Goal: Task Accomplishment & Management: Complete application form

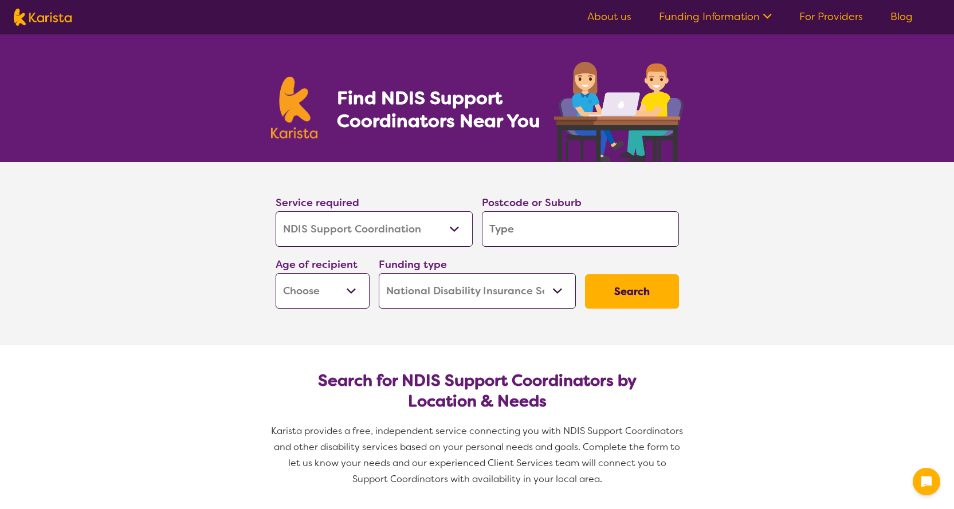
select select "NDIS Support Coordination"
select select "NDIS"
select select "NDIS Support Coordination"
select select "NDIS"
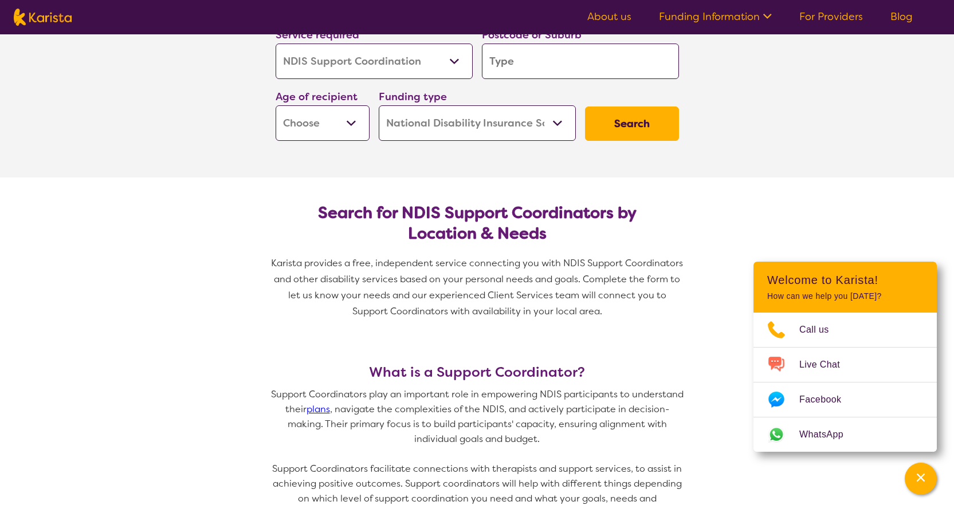
scroll to position [172, 0]
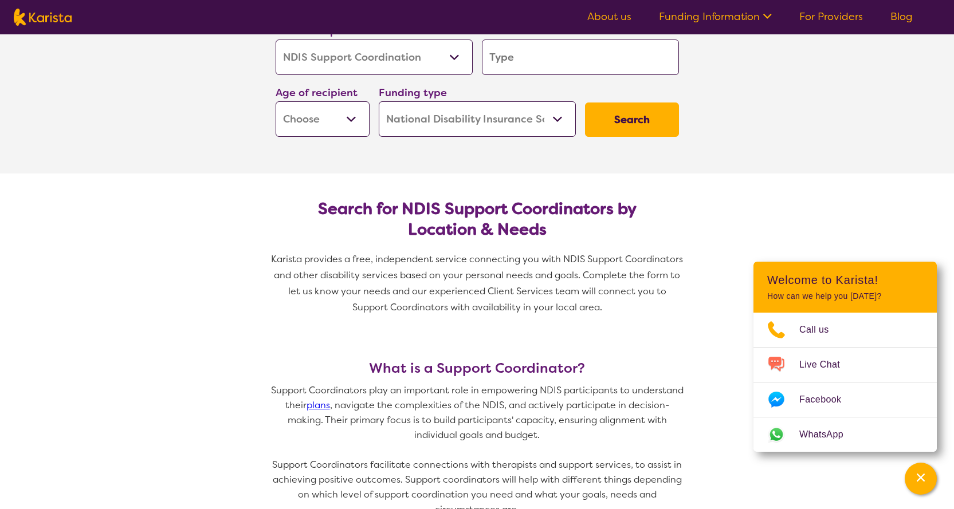
click at [557, 61] on input "search" at bounding box center [580, 58] width 197 height 36
click at [432, 41] on select "Allied Health Assistant Assessment ([MEDICAL_DATA] or [MEDICAL_DATA]) Behaviour…" at bounding box center [374, 58] width 197 height 36
click at [276, 40] on select "Allied Health Assistant Assessment ([MEDICAL_DATA] or [MEDICAL_DATA]) Behaviour…" at bounding box center [374, 58] width 197 height 36
click at [579, 57] on input "search" at bounding box center [580, 58] width 197 height 36
click at [309, 122] on select "Early Childhood - 0 to 9 Child - 10 to 11 Adolescent - 12 to 17 Adult - 18 to 6…" at bounding box center [323, 119] width 94 height 36
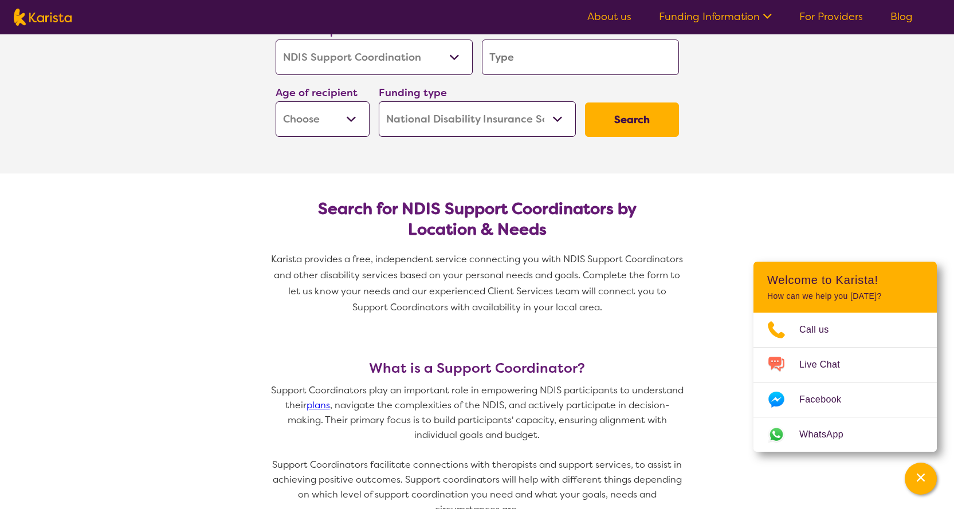
select select "AD"
click at [276, 101] on select "Early Childhood - 0 to 9 Child - 10 to 11 Adolescent - 12 to 17 Adult - 18 to 6…" at bounding box center [323, 119] width 94 height 36
select select "AD"
click at [524, 111] on select "Home Care Package (HCP) National Disability Insurance Scheme (NDIS) I don't know" at bounding box center [477, 119] width 197 height 36
click at [379, 101] on select "Home Care Package (HCP) National Disability Insurance Scheme (NDIS) I don't know" at bounding box center [477, 119] width 197 height 36
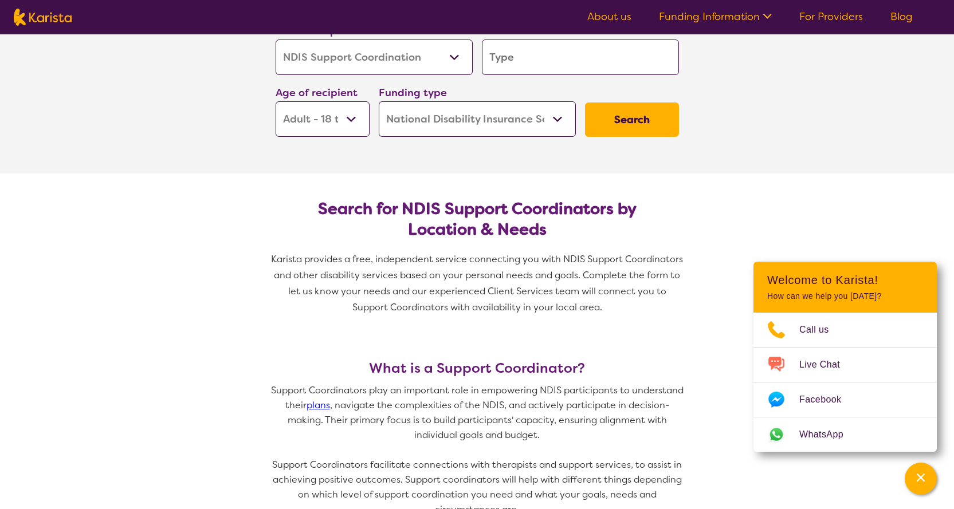
click at [645, 116] on button "Search" at bounding box center [632, 120] width 94 height 34
click at [557, 57] on input "search" at bounding box center [580, 58] width 197 height 36
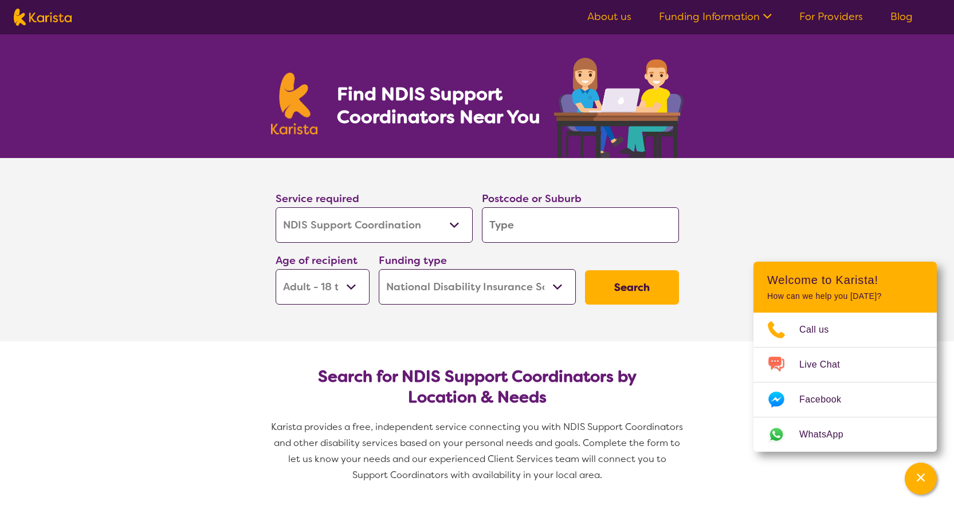
scroll to position [0, 0]
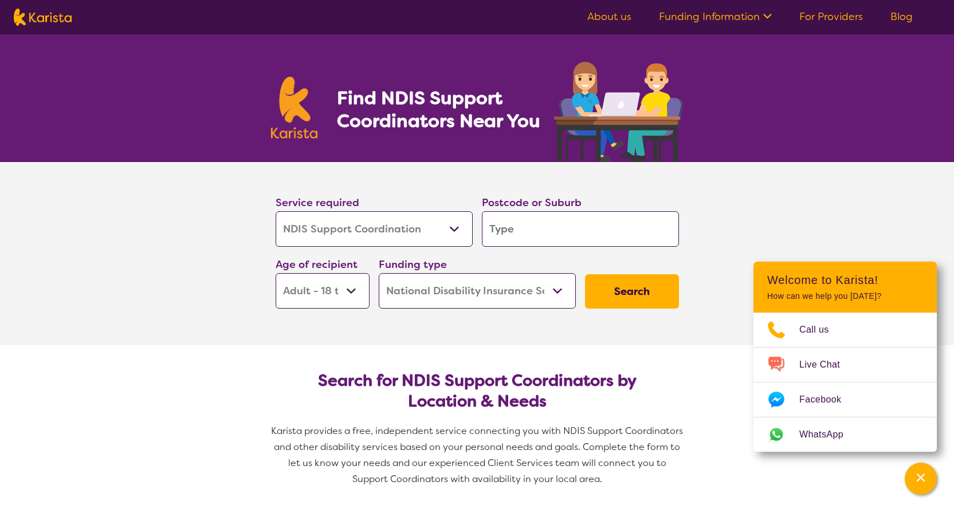
click at [545, 222] on input "search" at bounding box center [580, 229] width 197 height 36
click at [317, 294] on select "Early Childhood - 0 to 9 Child - 10 to 11 Adolescent - 12 to 17 Adult - 18 to 6…" at bounding box center [323, 291] width 94 height 36
click at [211, 315] on section "Service required Allied Health Assistant Assessment ([MEDICAL_DATA] or [MEDICAL…" at bounding box center [477, 253] width 954 height 183
click at [566, 237] on input "search" at bounding box center [580, 229] width 197 height 36
type input "4"
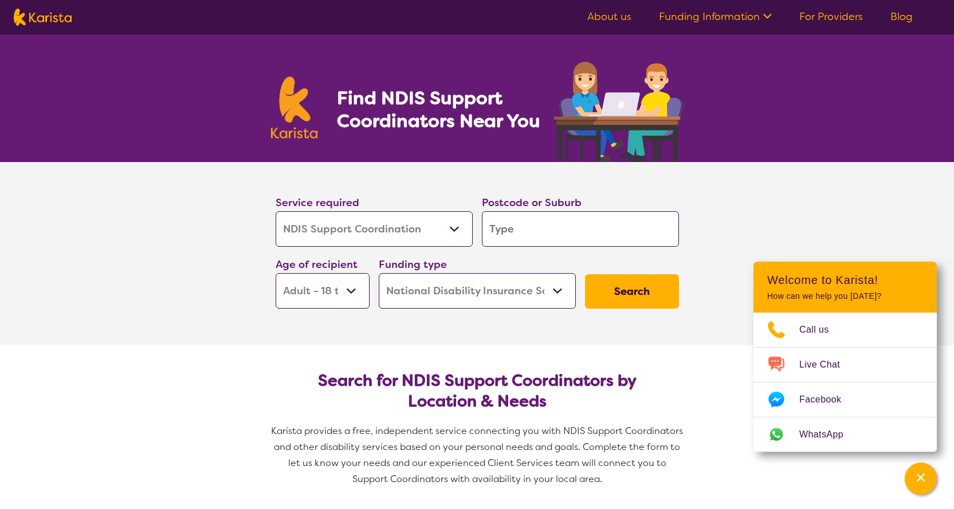
type input "4"
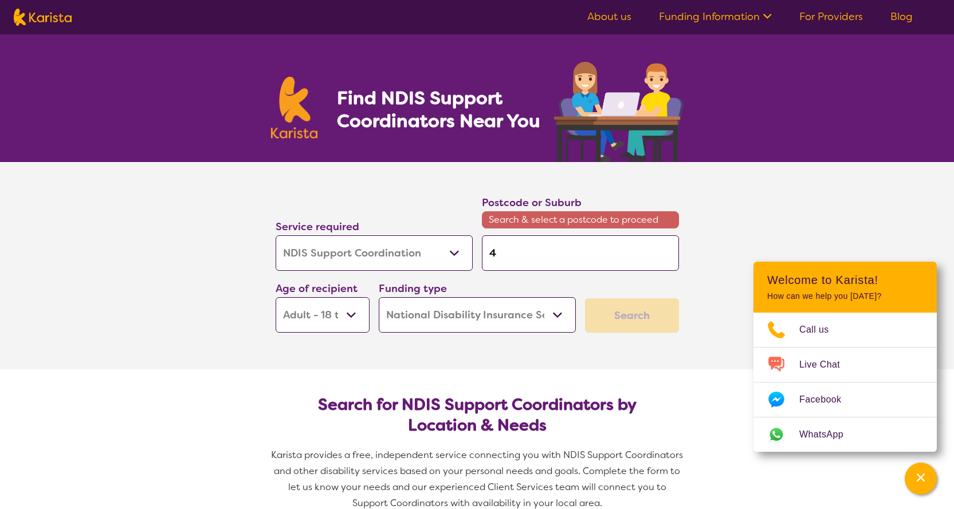
type input "45"
type input "450"
type input "4503"
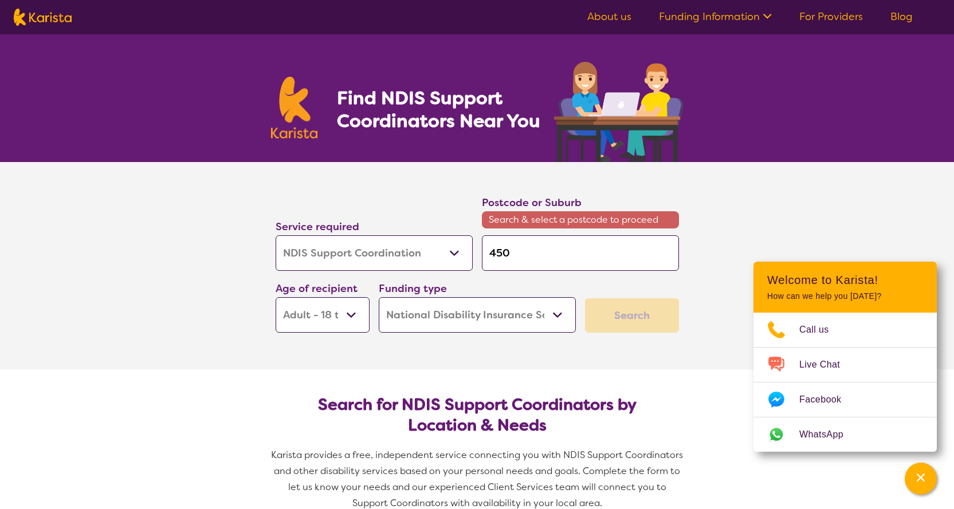
type input "4503"
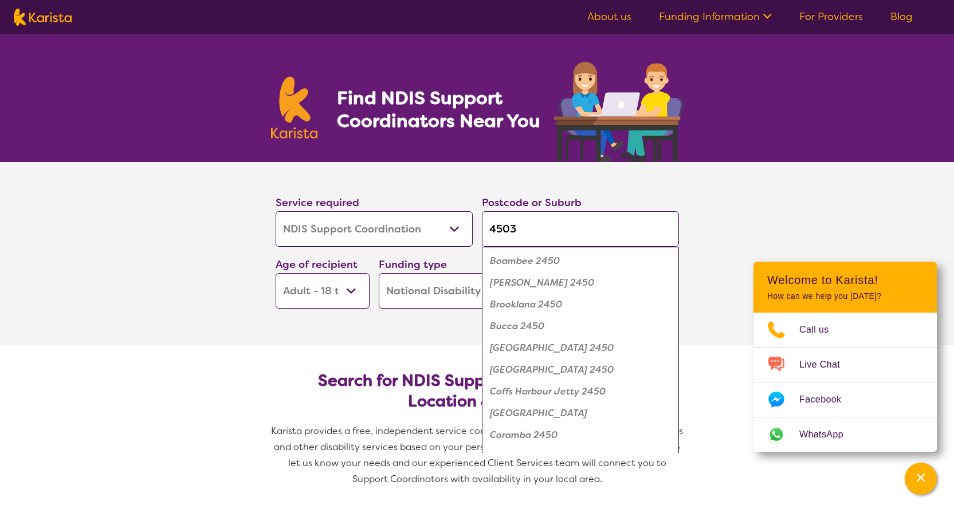
click button "Search" at bounding box center [632, 292] width 94 height 34
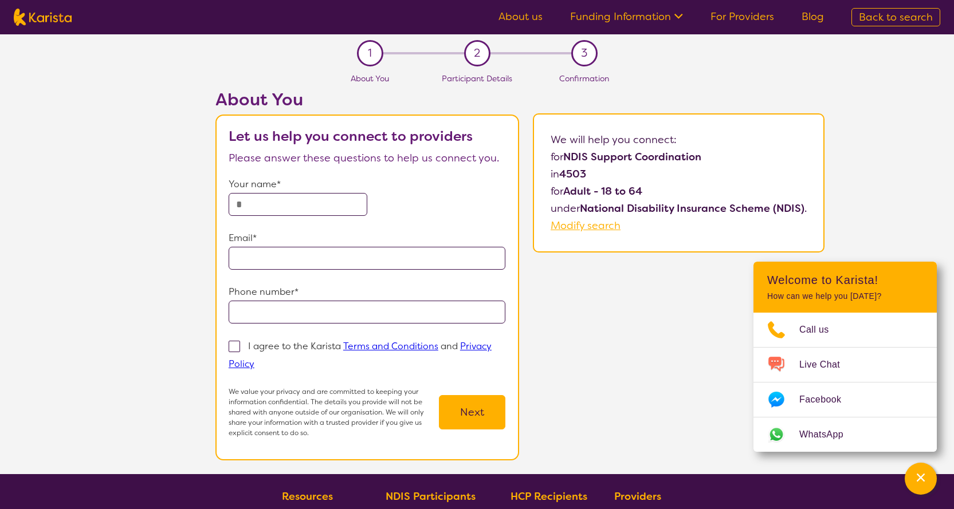
click at [274, 208] on input "text" at bounding box center [298, 204] width 139 height 23
type input "**********"
click at [297, 258] on input "email" at bounding box center [367, 258] width 277 height 23
type input "**********"
click at [258, 311] on input "tel" at bounding box center [367, 312] width 277 height 23
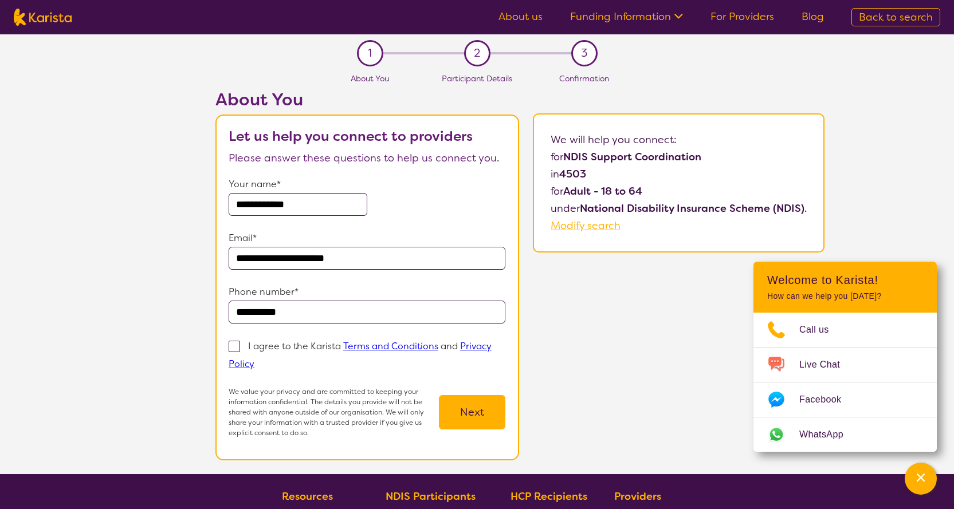
type input "**********"
click at [240, 344] on span at bounding box center [234, 346] width 11 height 11
click at [254, 360] on input "I agree to the Karista Terms and Conditions and Privacy Policy" at bounding box center [257, 363] width 7 height 7
checkbox input "true"
click at [462, 415] on button "Next" at bounding box center [472, 412] width 66 height 34
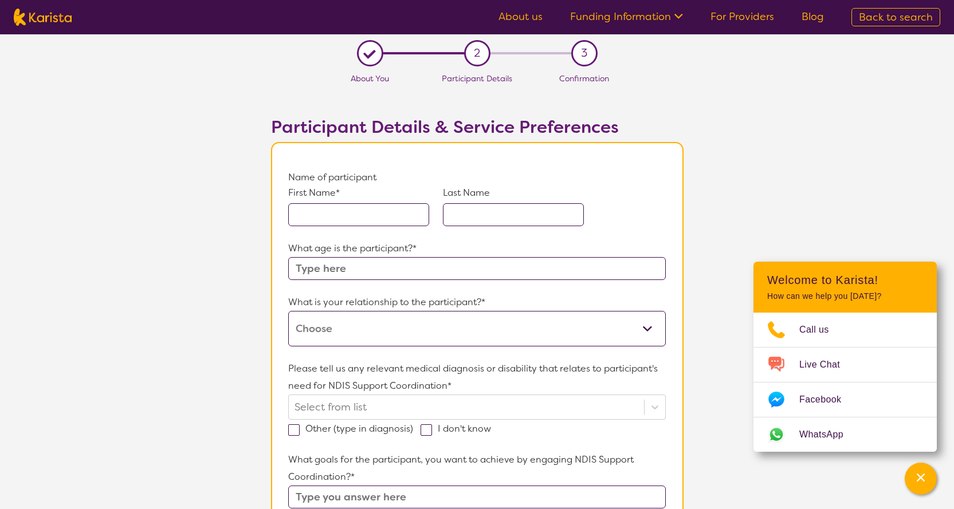
click at [359, 213] on input "text" at bounding box center [358, 214] width 141 height 23
type input "Gemma"
type input "[PERSON_NAME]"
click at [366, 263] on input "text" at bounding box center [476, 268] width 377 height 23
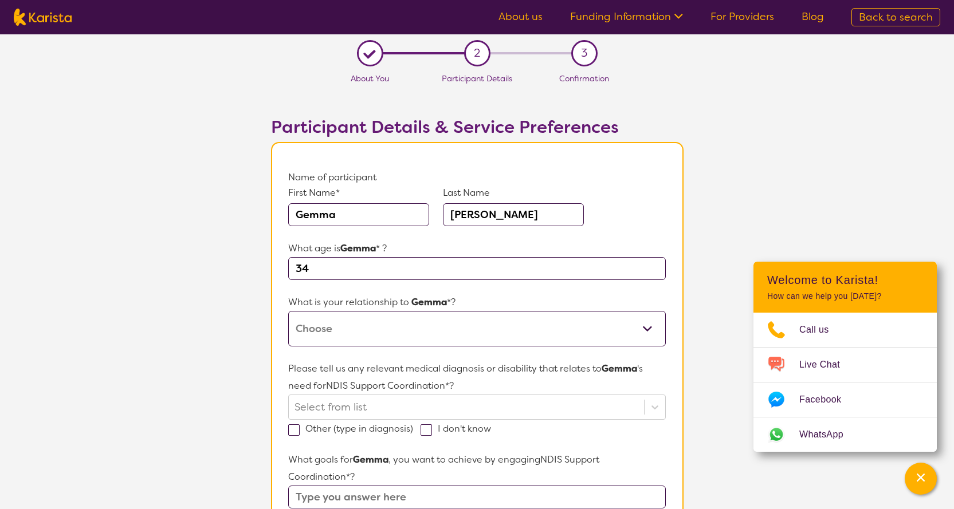
type input "34"
click at [384, 324] on select "This request is for myself I am their parent I am their child I am their spouse…" at bounding box center [476, 329] width 377 height 36
select select "This request is for myself"
click at [288, 311] on select "This request is for myself I am their parent I am their child I am their spouse…" at bounding box center [476, 329] width 377 height 36
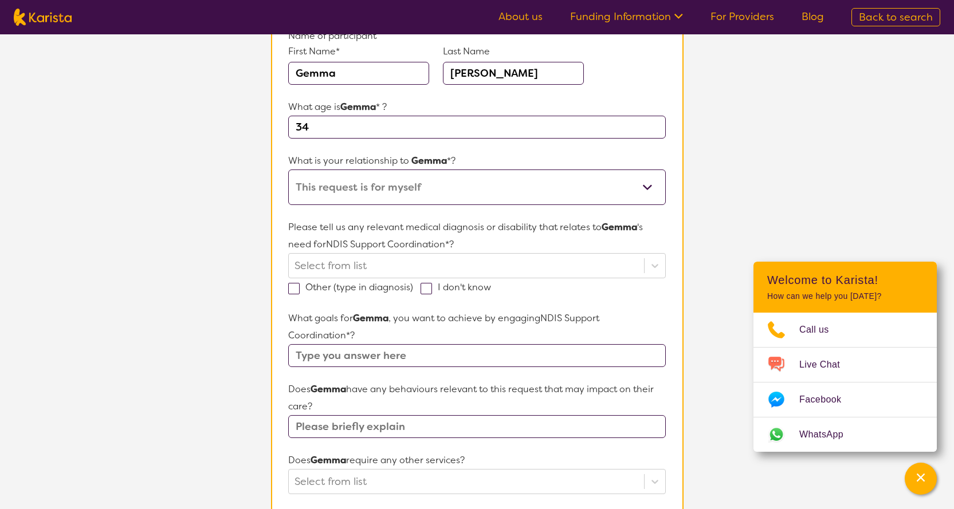
scroll to position [172, 0]
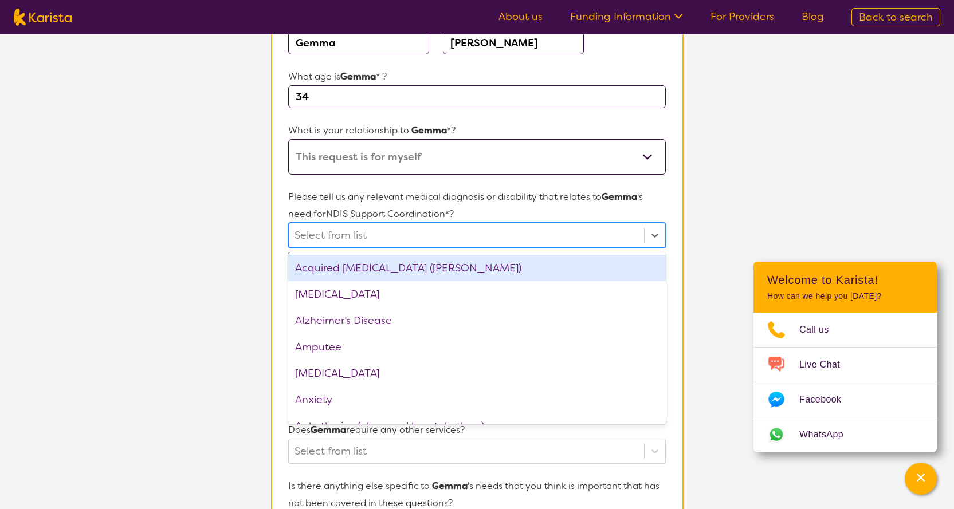
click at [367, 235] on div at bounding box center [466, 235] width 343 height 19
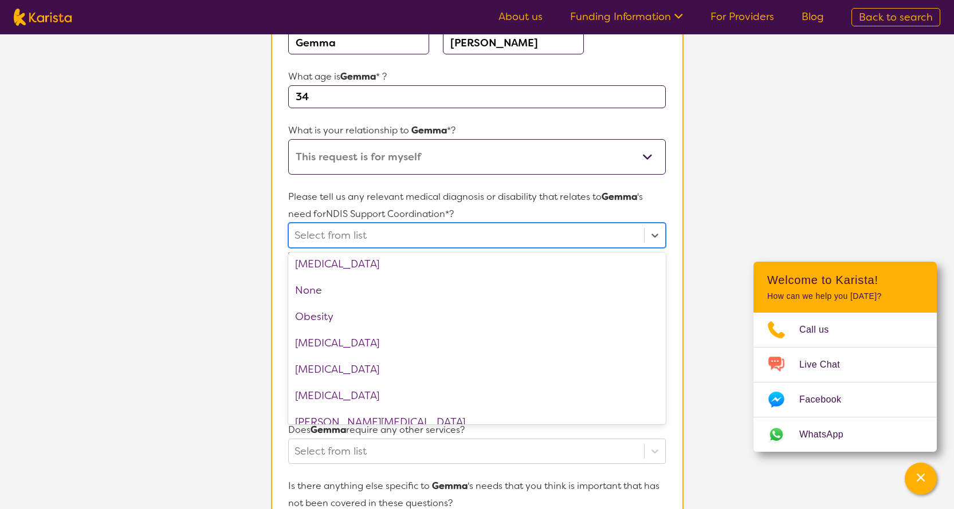
scroll to position [1261, 0]
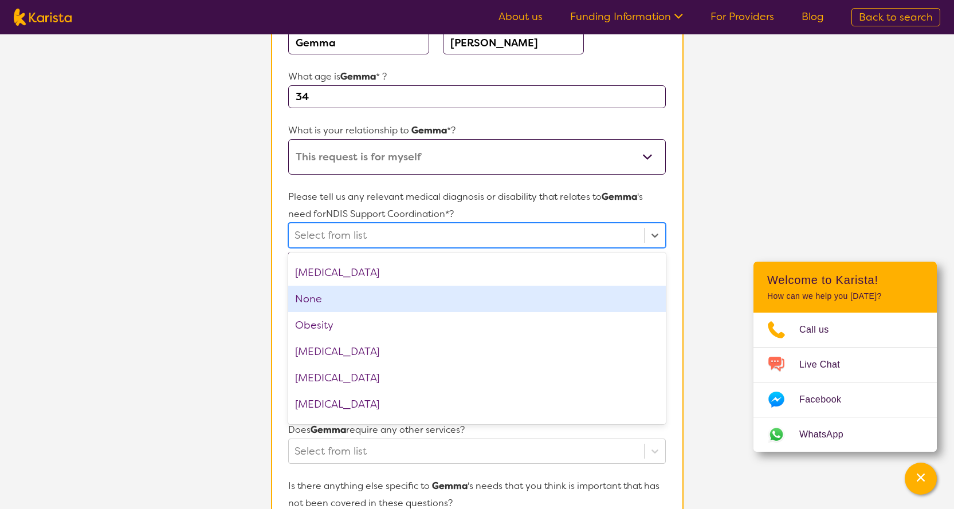
click at [349, 296] on div "None" at bounding box center [476, 299] width 377 height 26
click at [214, 279] on section "L About You 2 Participant Details 3 Confirmation Participant Details & Service …" at bounding box center [477, 376] width 954 height 1029
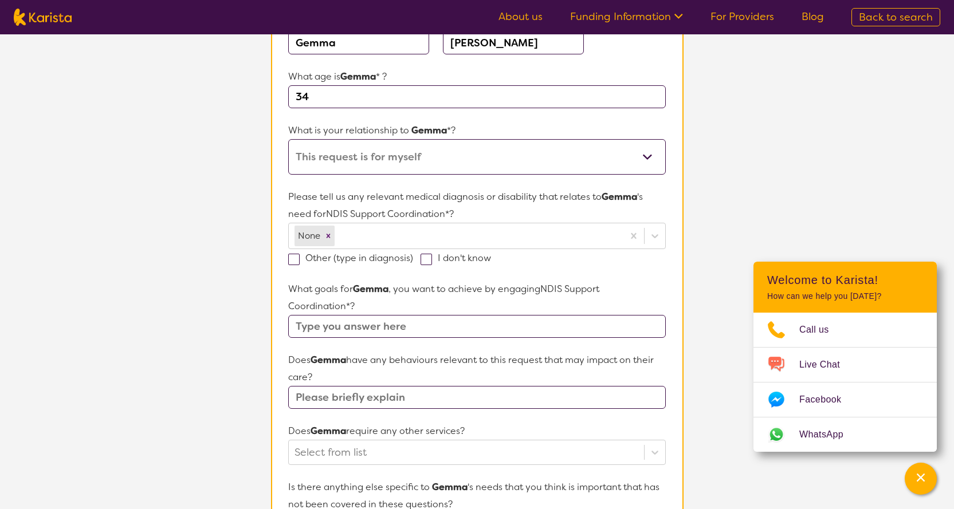
click at [426, 329] on input "text" at bounding box center [476, 326] width 377 height 23
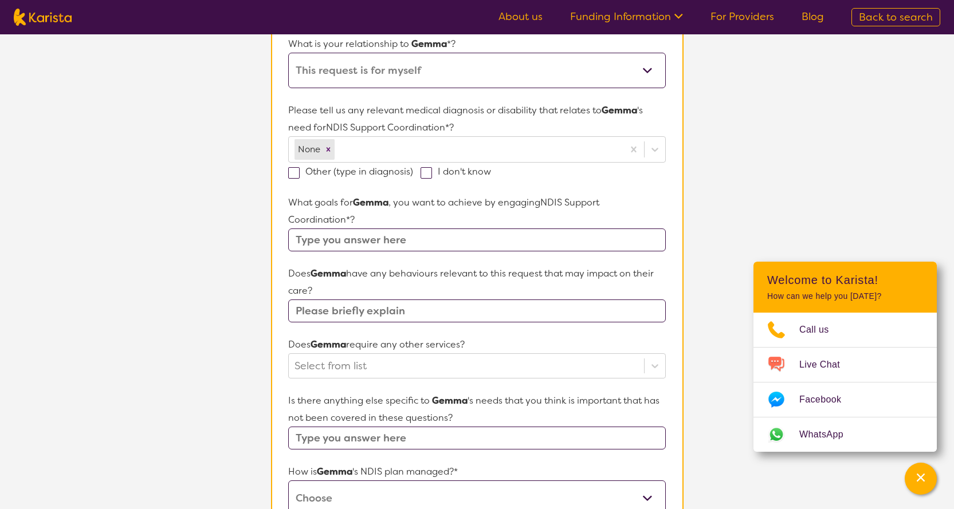
scroll to position [287, 0]
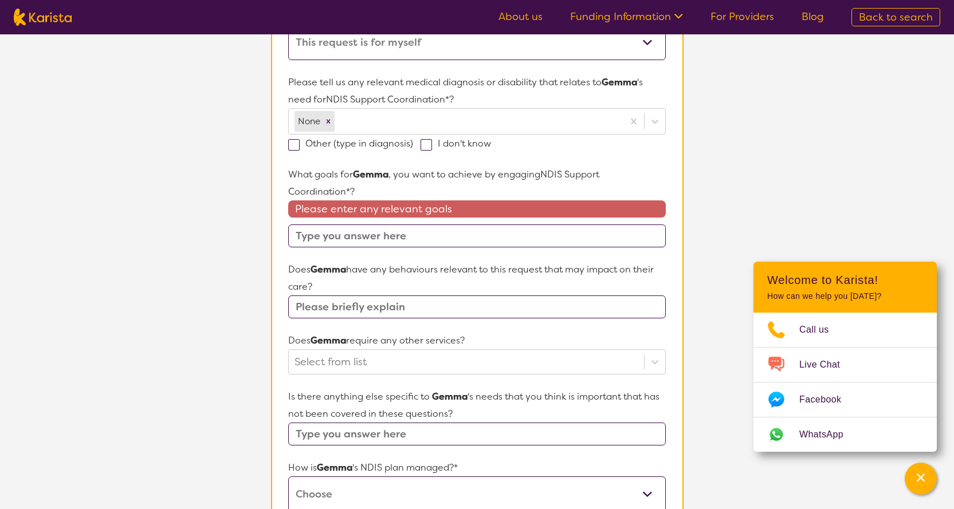
click at [381, 281] on div "Does [PERSON_NAME] have any behaviours relevant to this request that may impact…" at bounding box center [476, 289] width 377 height 57
click at [387, 300] on input "text" at bounding box center [476, 307] width 377 height 23
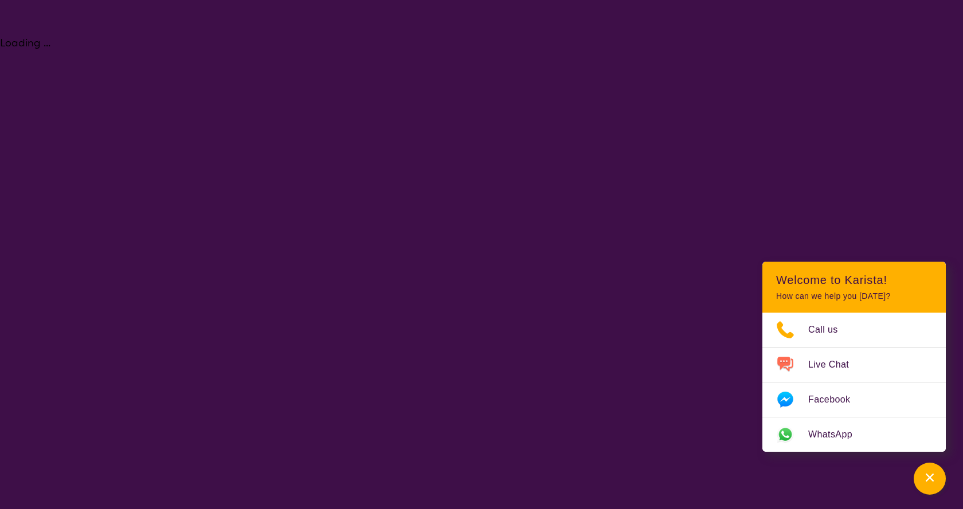
select select "NDIS Support Coordination"
select select "AD"
select select "NDIS"
select select "NDIS Support Coordination"
select select "AD"
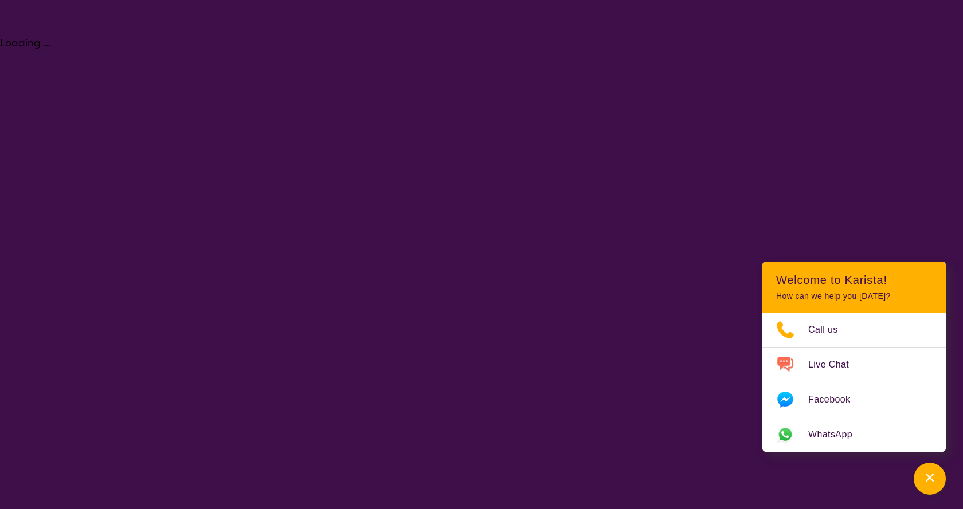
select select "NDIS"
